Goal: Information Seeking & Learning: Learn about a topic

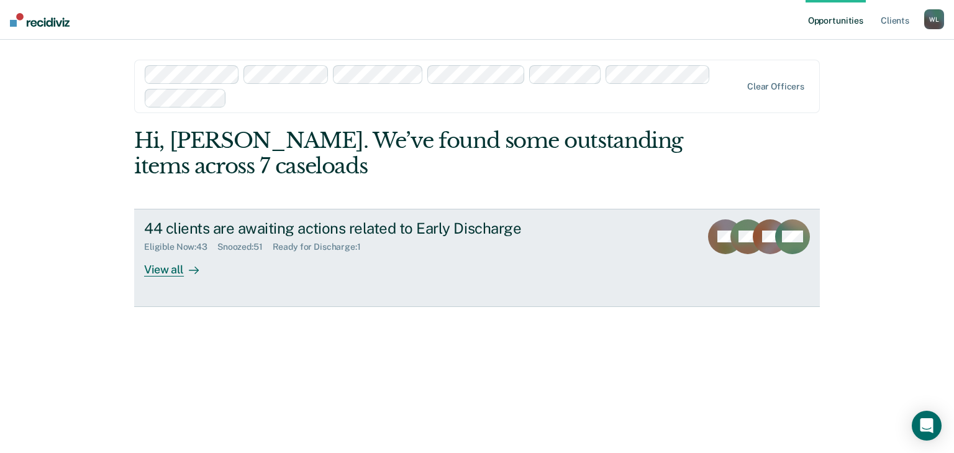
click at [167, 273] on div "View all" at bounding box center [179, 264] width 70 height 24
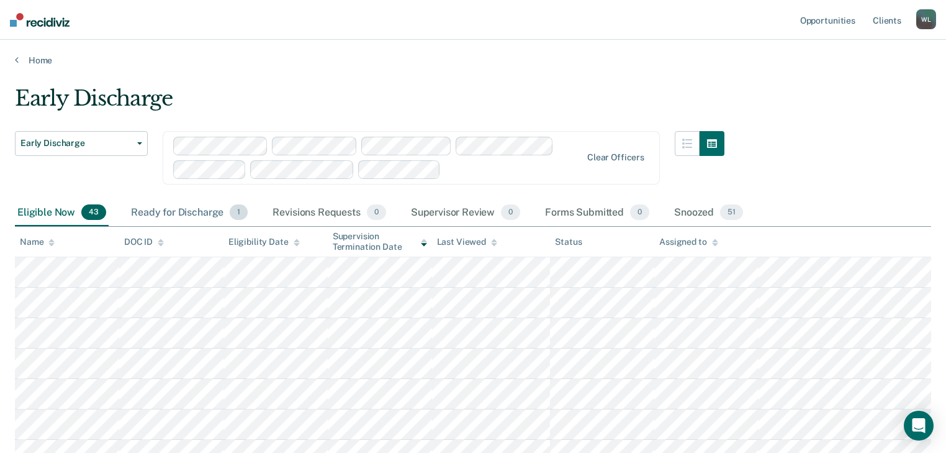
click at [164, 207] on div "Ready for Discharge 1" at bounding box center [190, 212] width 122 height 27
